Goal: Task Accomplishment & Management: Use online tool/utility

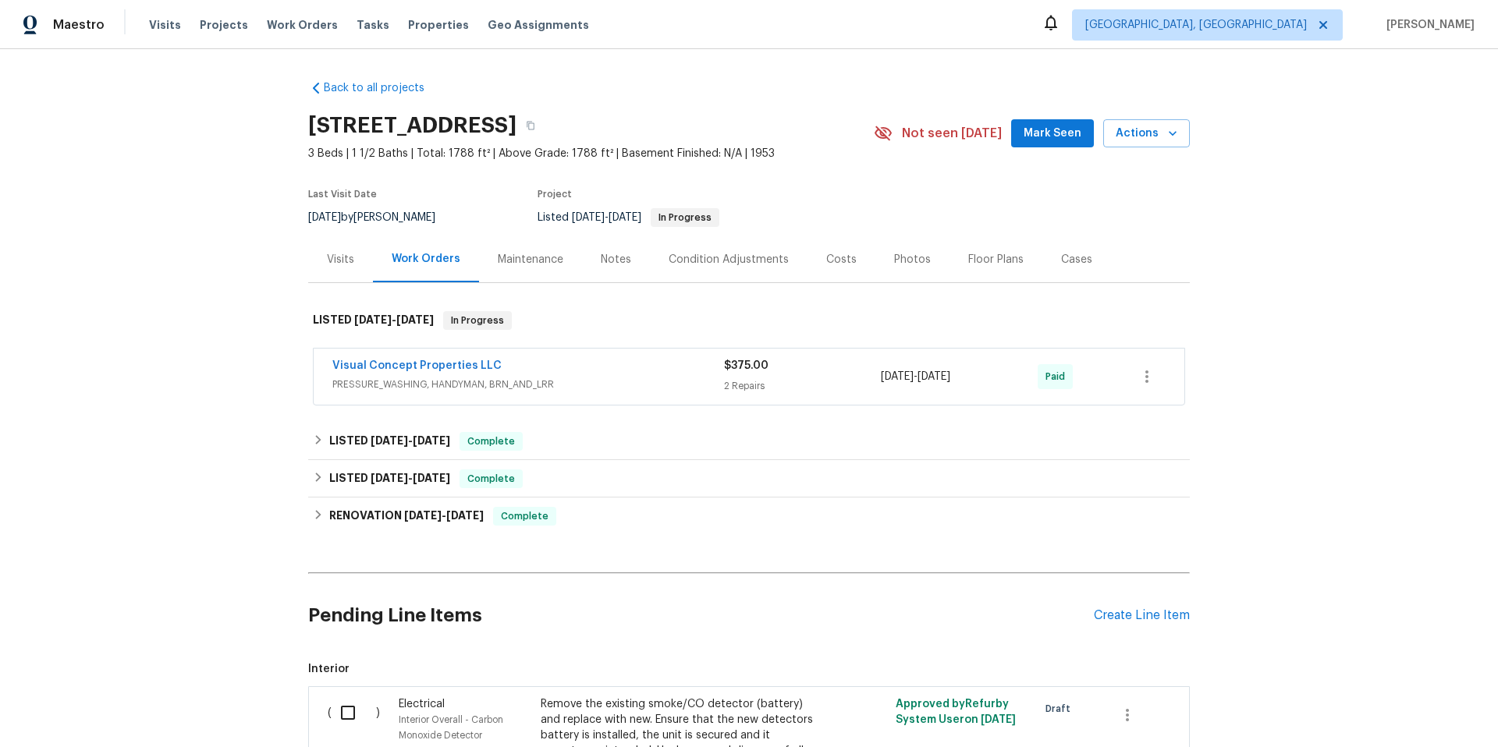
click at [342, 259] on div "Visits" at bounding box center [340, 260] width 27 height 16
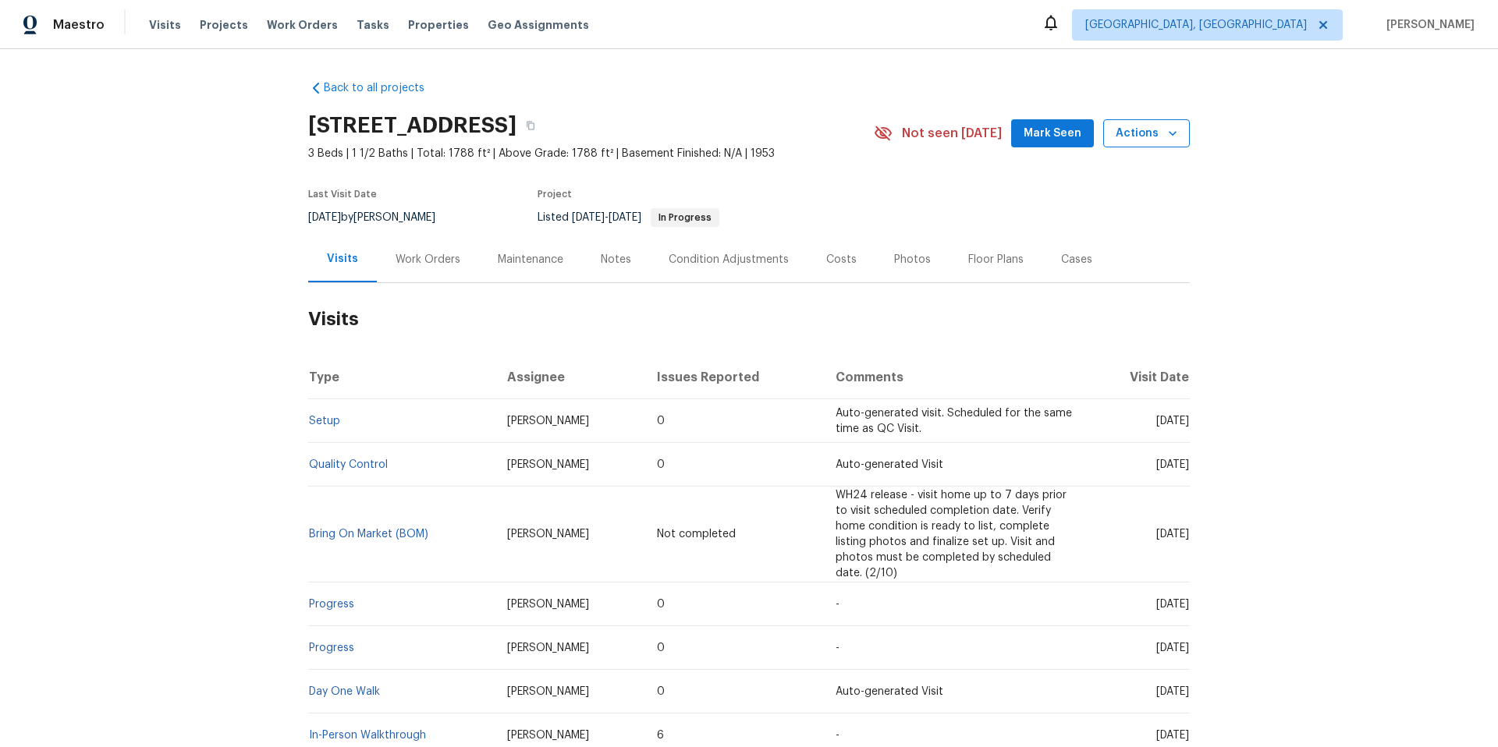
click at [1108, 132] on button "Actions" at bounding box center [1146, 133] width 87 height 29
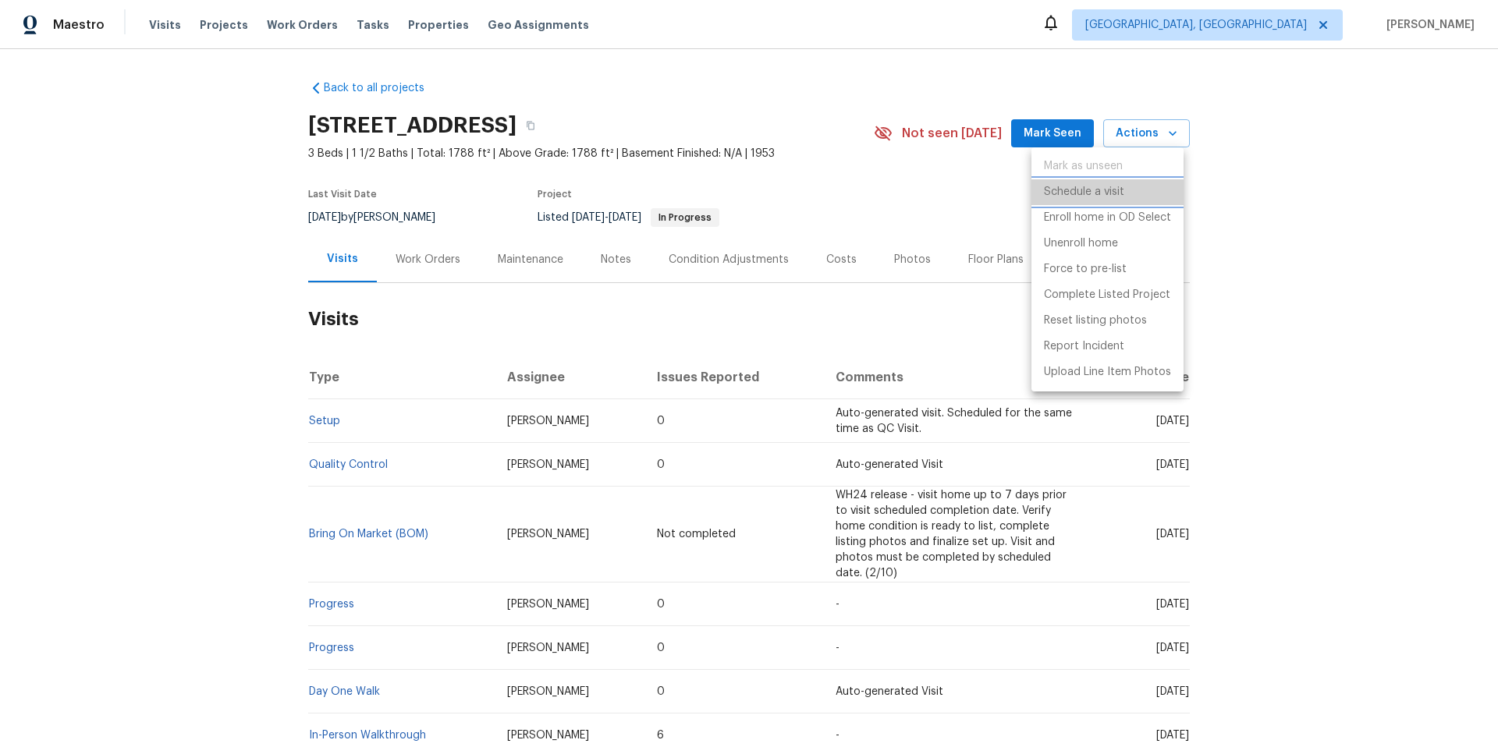
click at [1096, 195] on p "Schedule a visit" at bounding box center [1084, 192] width 80 height 16
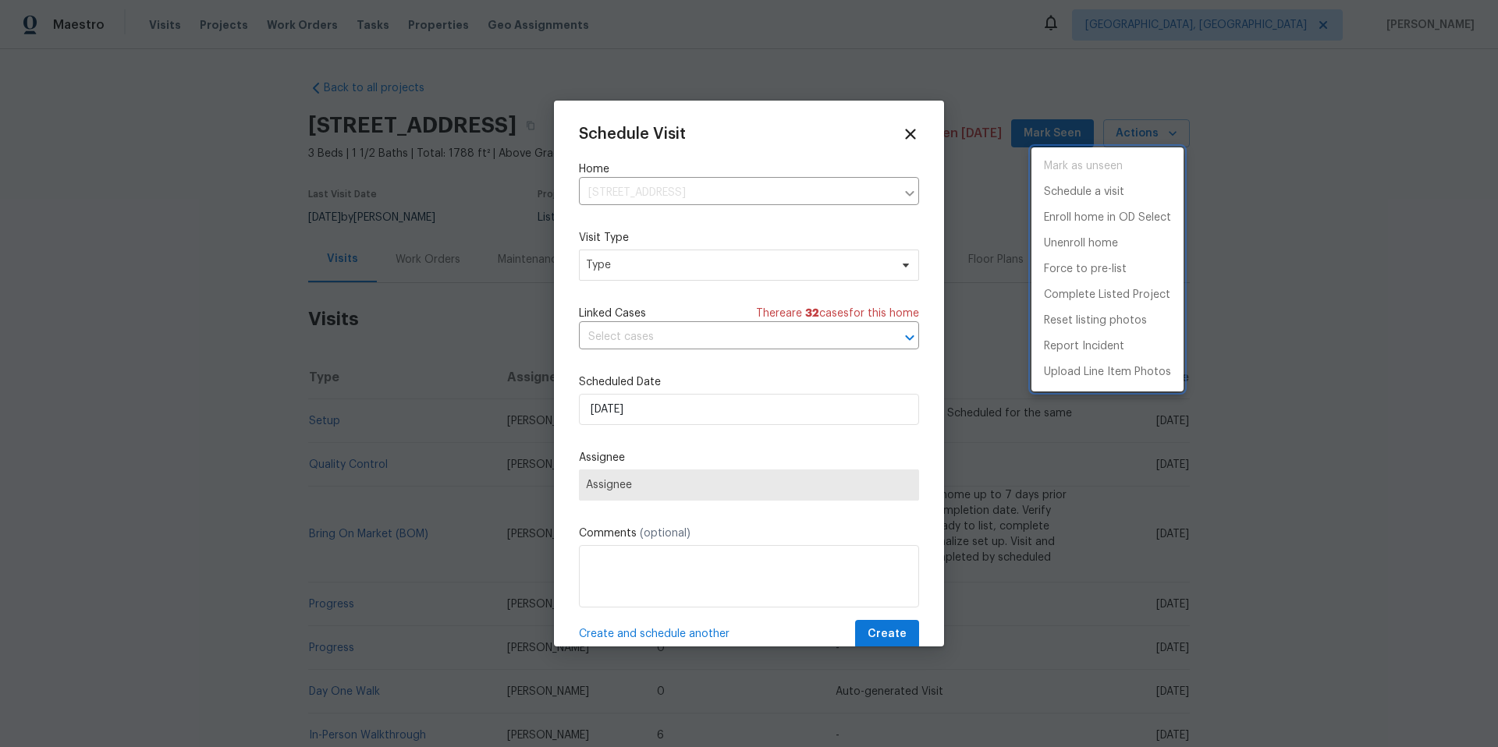
click at [702, 266] on div at bounding box center [749, 373] width 1498 height 747
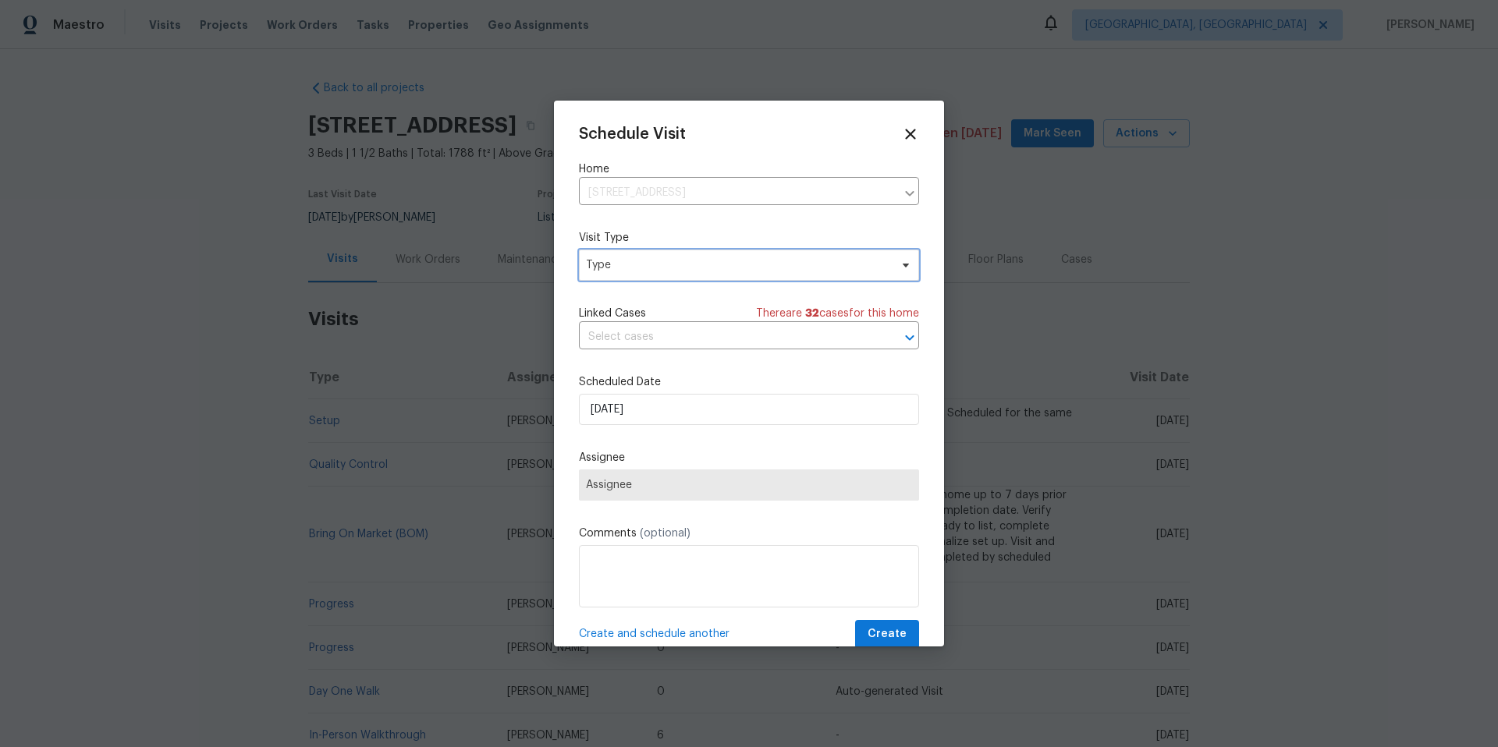
click at [694, 264] on span "Type" at bounding box center [737, 265] width 303 height 16
type input "sec"
click at [633, 339] on div "Security" at bounding box center [670, 339] width 172 height 22
click at [612, 338] on div "Security" at bounding box center [609, 340] width 42 height 16
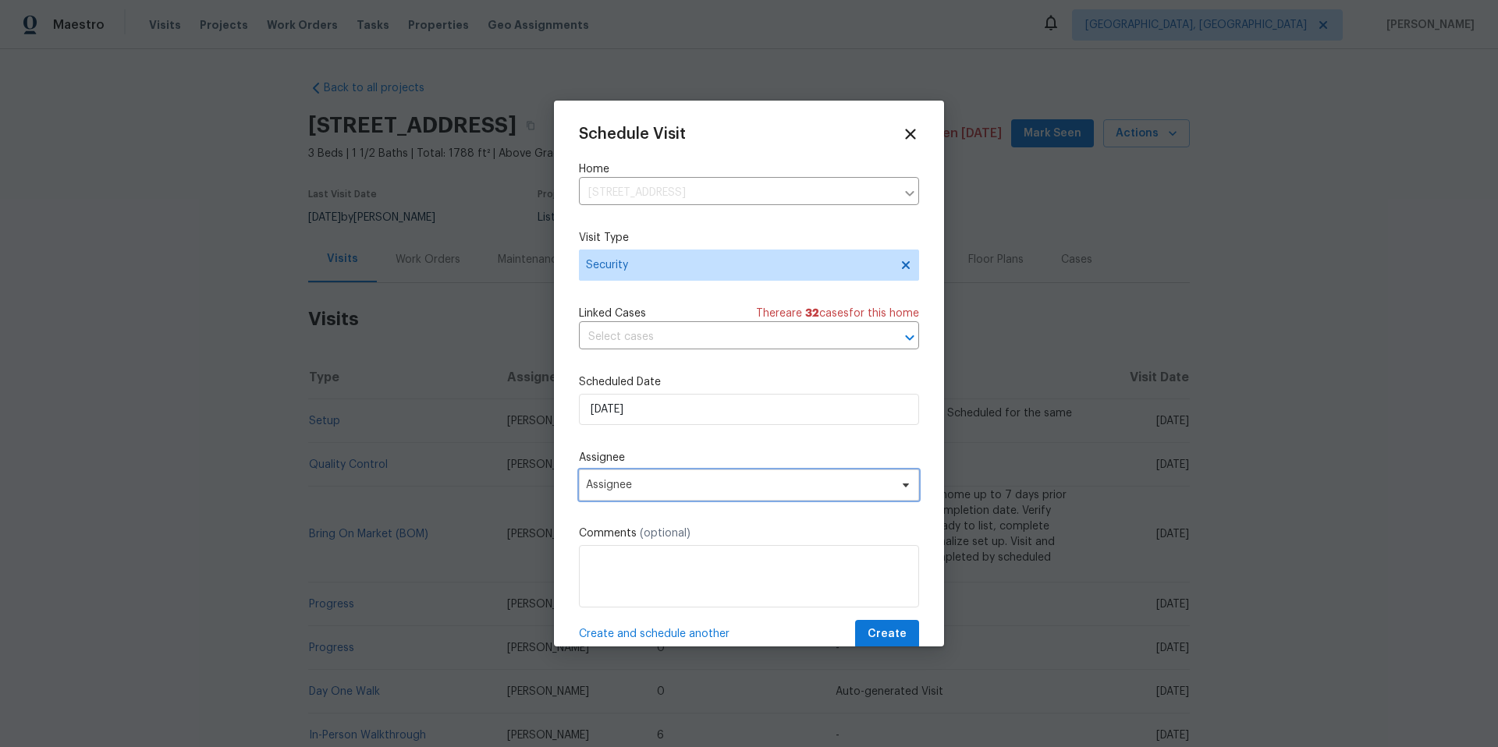
click at [650, 475] on span "Assignee" at bounding box center [749, 485] width 340 height 31
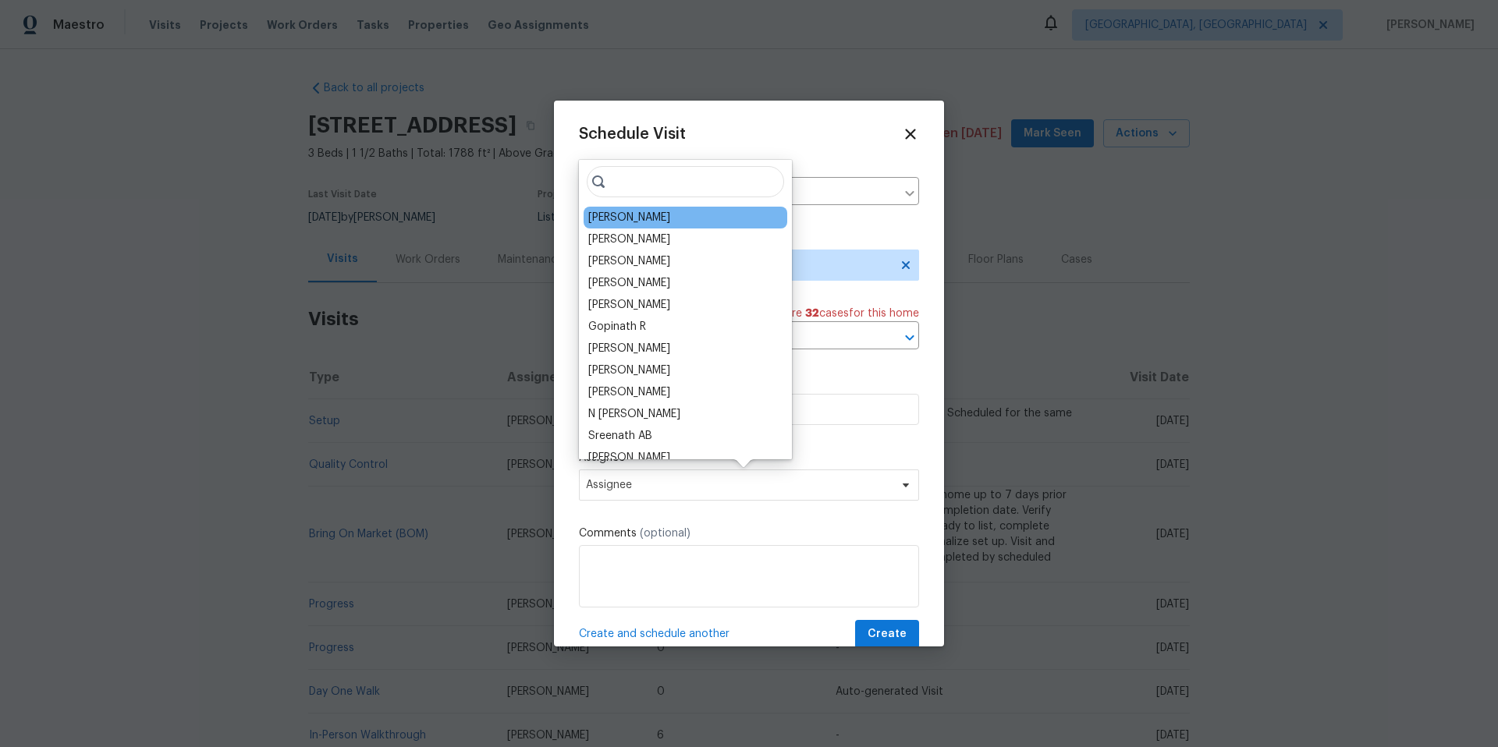
click at [631, 225] on div "[PERSON_NAME]" at bounding box center [686, 218] width 204 height 22
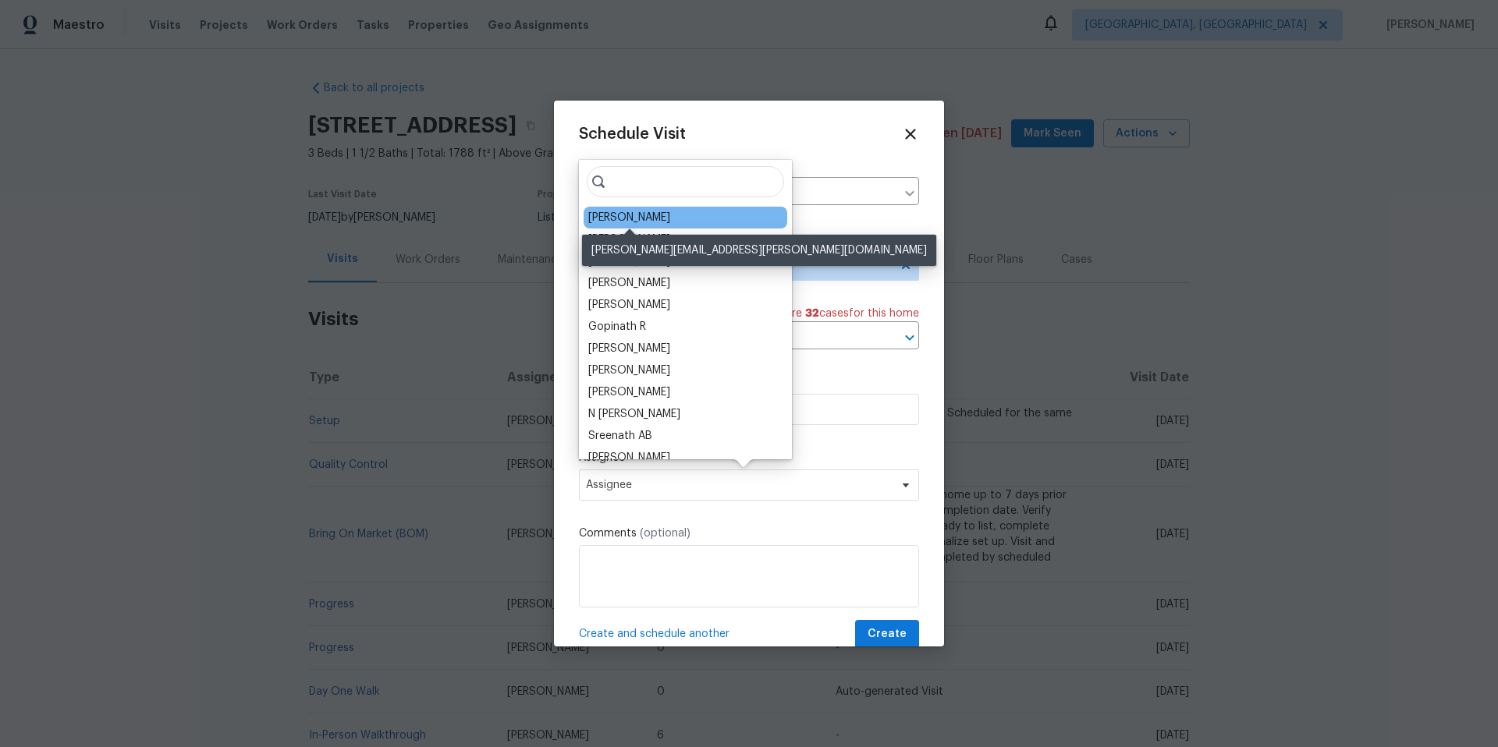
click at [649, 218] on div "[PERSON_NAME]" at bounding box center [629, 218] width 82 height 16
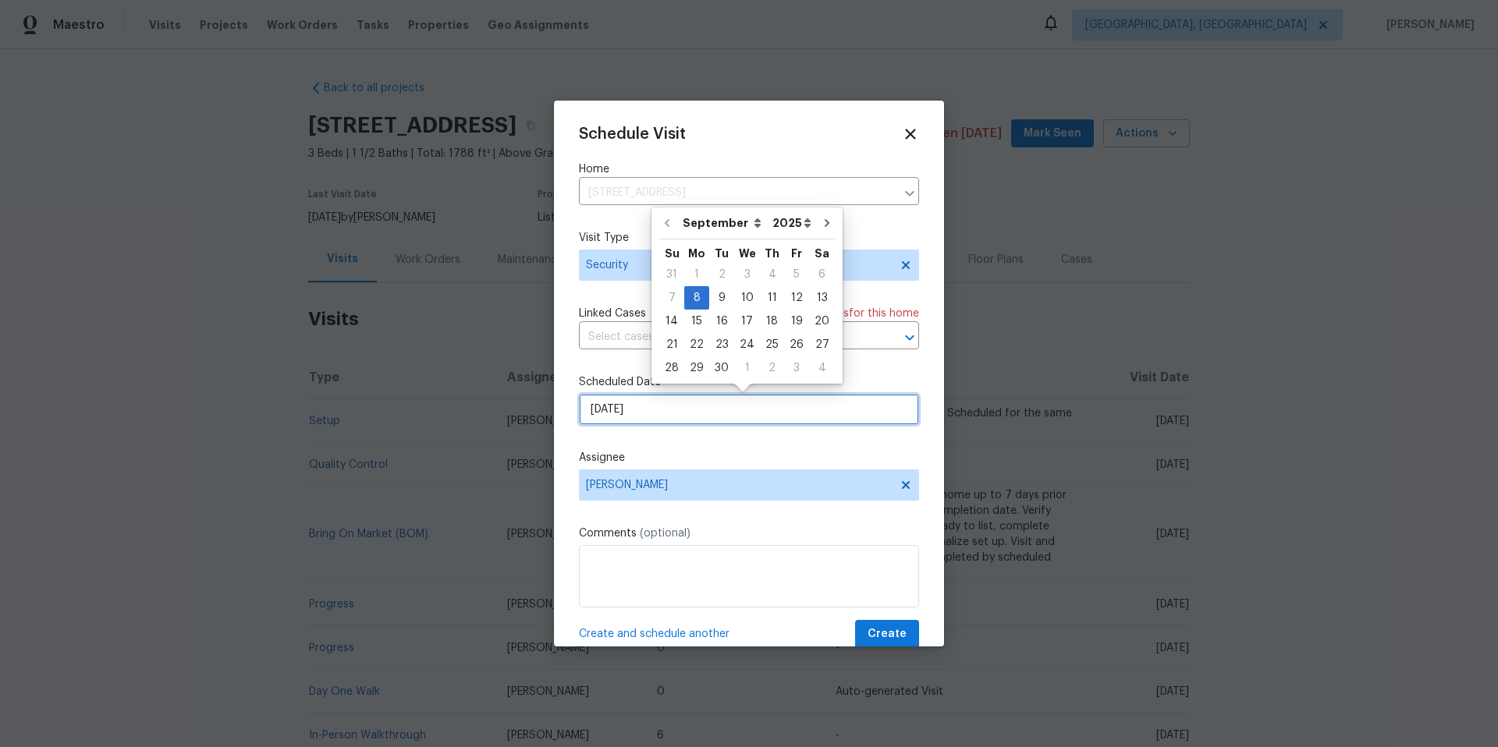
click at [666, 407] on input "[DATE]" at bounding box center [749, 409] width 340 height 31
click at [720, 289] on div "9" at bounding box center [721, 298] width 25 height 22
type input "[DATE]"
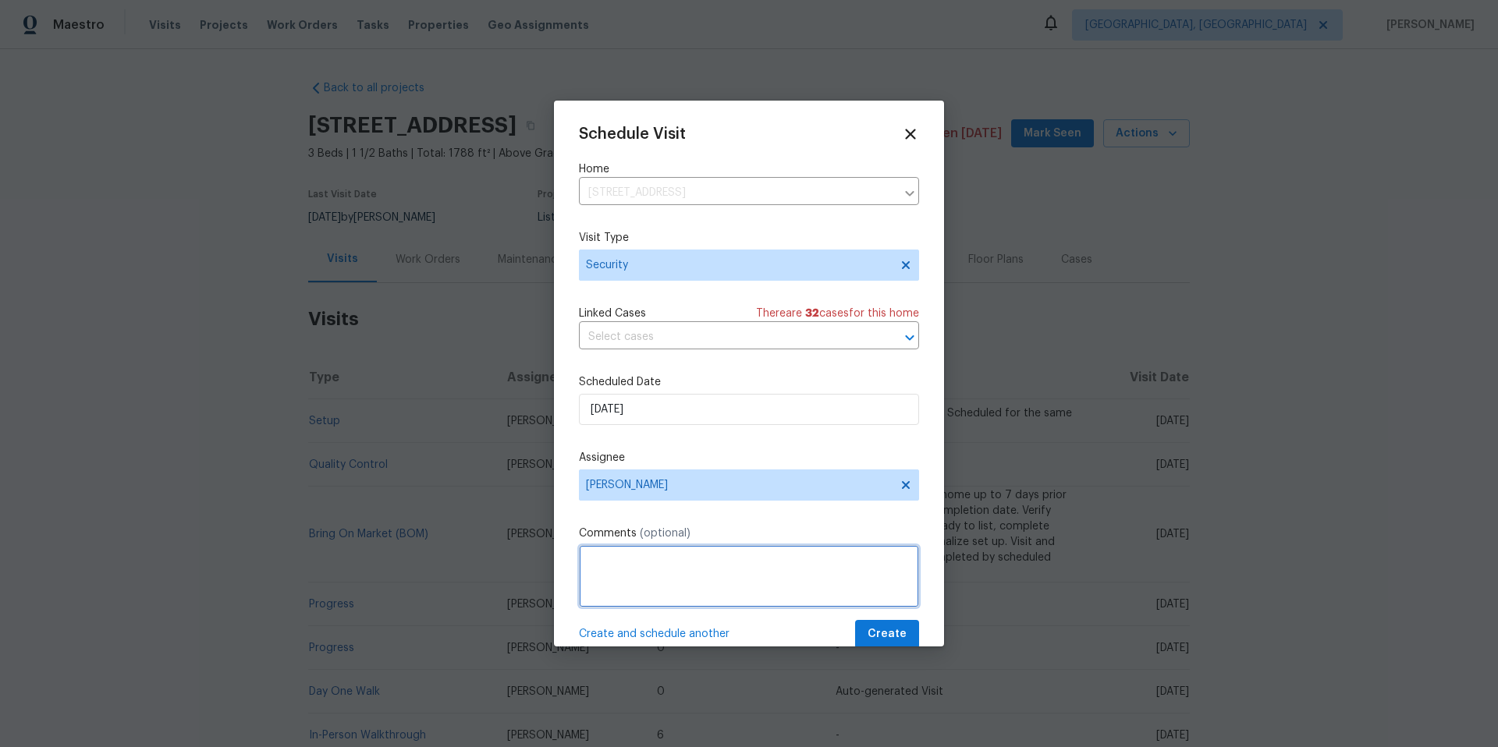
click at [638, 574] on textarea at bounding box center [749, 576] width 340 height 62
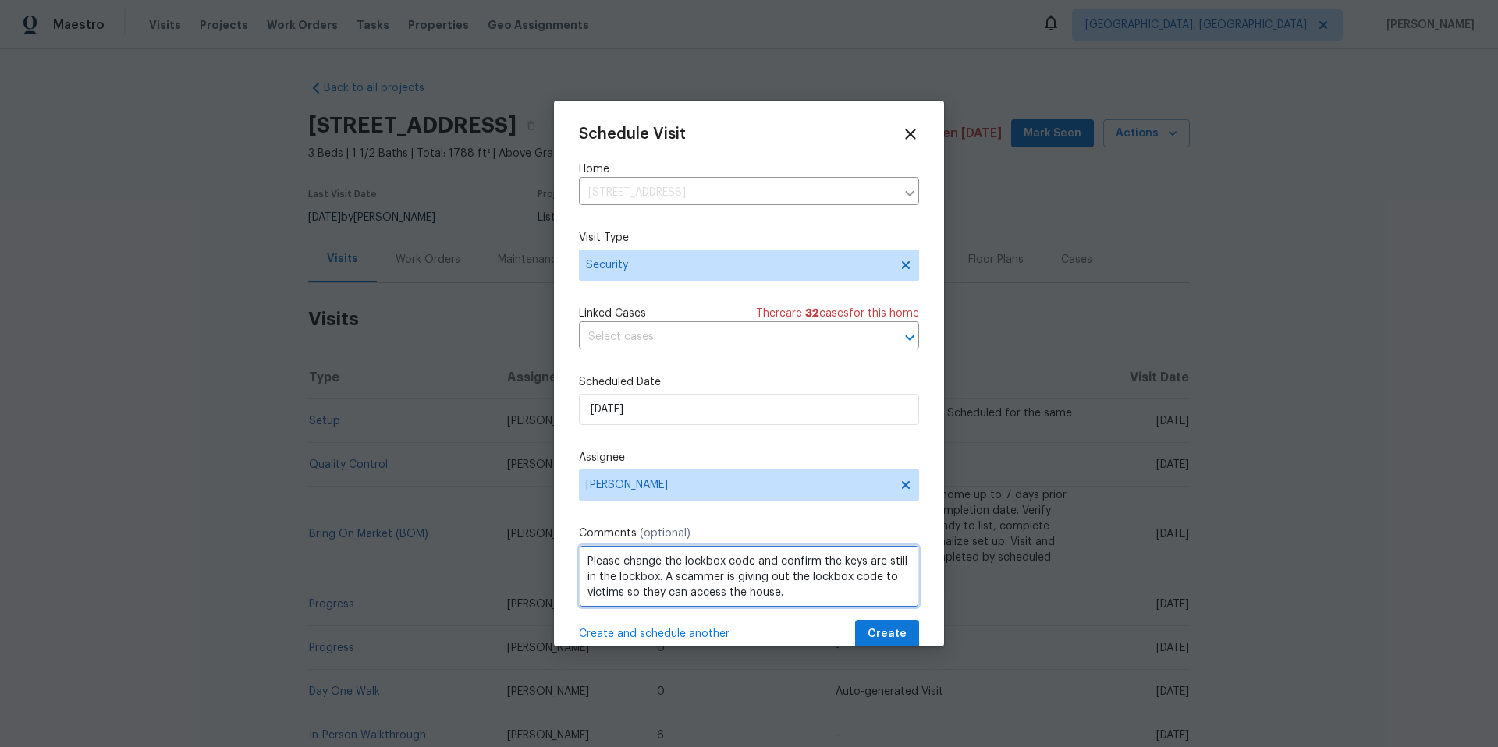
type textarea "Please change the lockbox code and confirm the keys are still in the lockbox. A…"
click at [874, 631] on span "Create" at bounding box center [887, 635] width 39 height 20
